Goal: Information Seeking & Learning: Learn about a topic

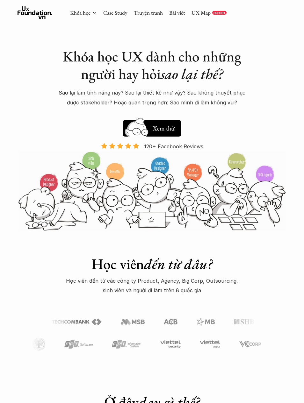
click at [93, 14] on icon at bounding box center [94, 12] width 5 height 5
click at [89, 13] on link "Khóa học" at bounding box center [80, 12] width 20 height 7
click at [84, 18] on div "Khóa học Case Study Truyện tranh Bài viết UX Map REPORT" at bounding box center [148, 12] width 156 height 13
click at [83, 18] on div "Khóa học Case Study Truyện tranh Bài viết UX Map REPORT" at bounding box center [148, 12] width 156 height 13
click at [80, 13] on link "Khóa học" at bounding box center [80, 12] width 20 height 7
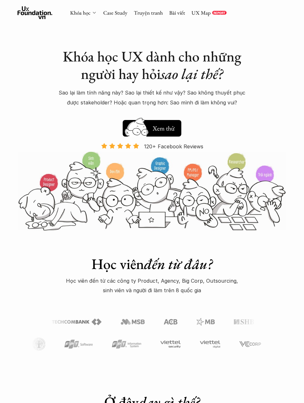
click at [81, 11] on link "Khóa học" at bounding box center [80, 12] width 20 height 7
click at [78, 15] on link "Khóa học" at bounding box center [80, 12] width 20 height 7
click at [77, 13] on link "Khóa học" at bounding box center [80, 12] width 20 height 7
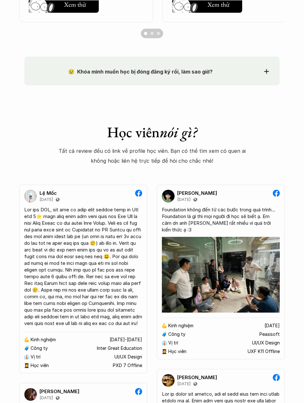
scroll to position [700, 0]
click at [145, 29] on button "Scroll to page 1" at bounding box center [145, 34] width 8 height 10
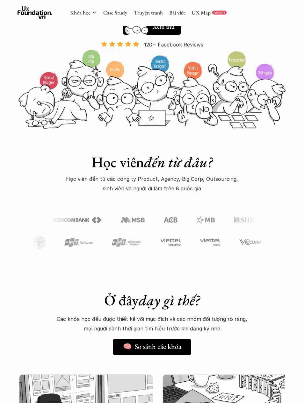
scroll to position [0, 0]
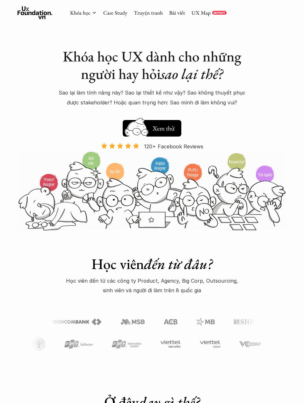
click at [201, 13] on link "UX Map" at bounding box center [200, 12] width 19 height 7
click at [118, 12] on link "Case Study" at bounding box center [115, 12] width 24 height 7
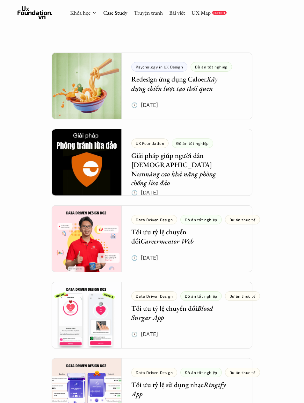
scroll to position [90, 0]
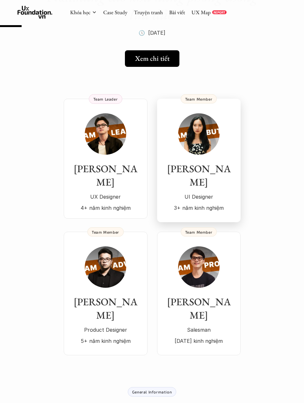
scroll to position [73, 0]
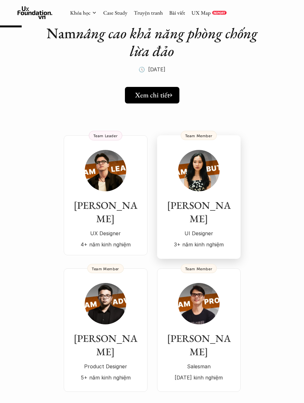
click at [145, 91] on h5 "Xem chi tiết" at bounding box center [152, 95] width 34 height 8
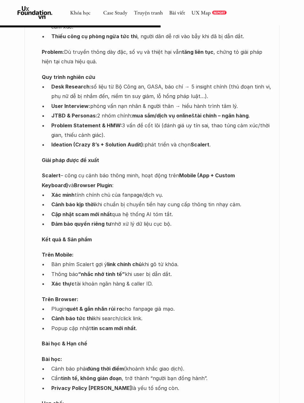
scroll to position [644, 0]
